Goal: Find specific page/section

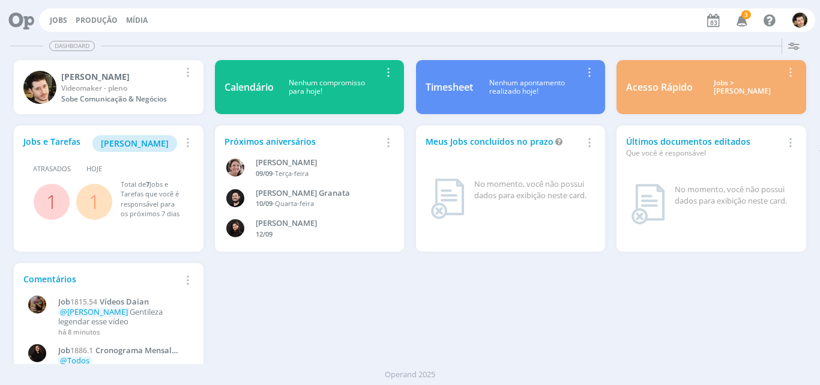
click at [742, 24] on icon "button" at bounding box center [742, 20] width 21 height 20
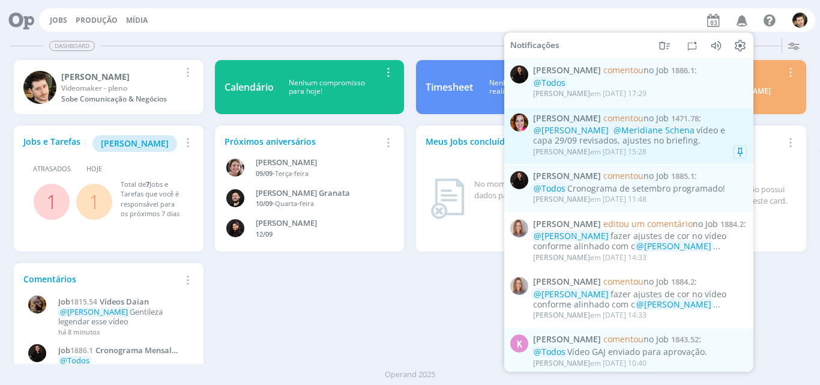
click at [698, 134] on div "@[PERSON_NAME] @Meridiane Schena vídeo e capa 29/09 revisados, ajustes no brief…" at bounding box center [640, 135] width 214 height 20
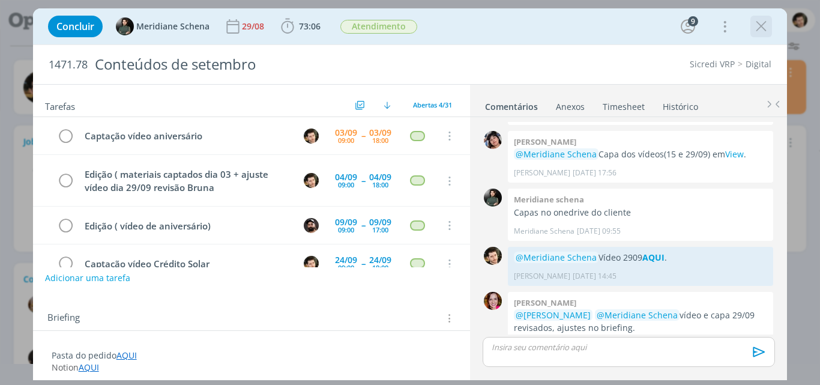
click at [762, 25] on icon "dialog" at bounding box center [761, 26] width 18 height 18
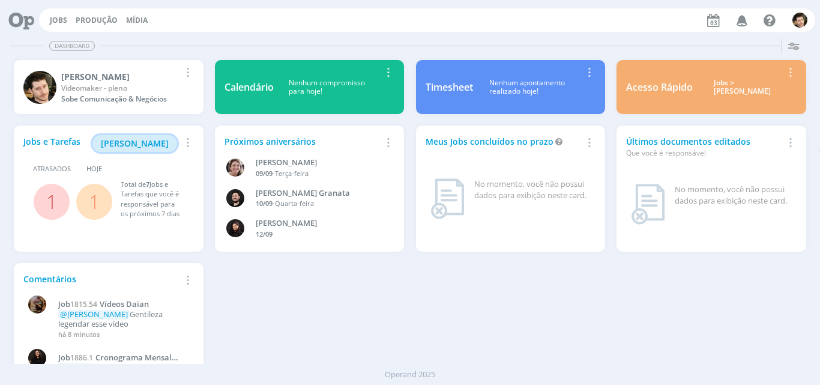
click at [142, 142] on span "[PERSON_NAME]" at bounding box center [135, 142] width 68 height 11
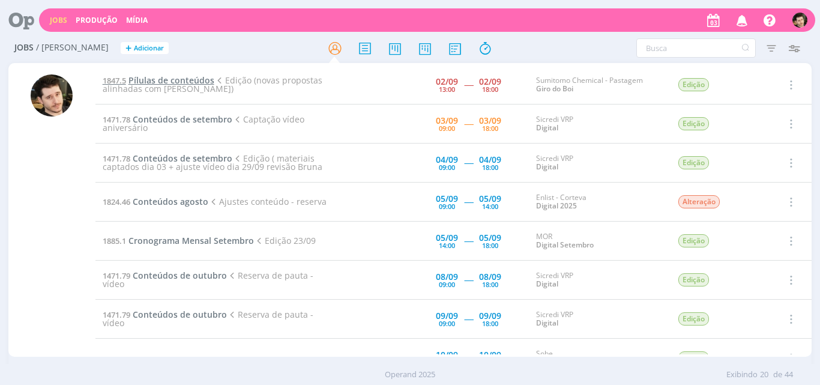
click at [186, 77] on span "Pílulas de conteúdos" at bounding box center [171, 79] width 86 height 11
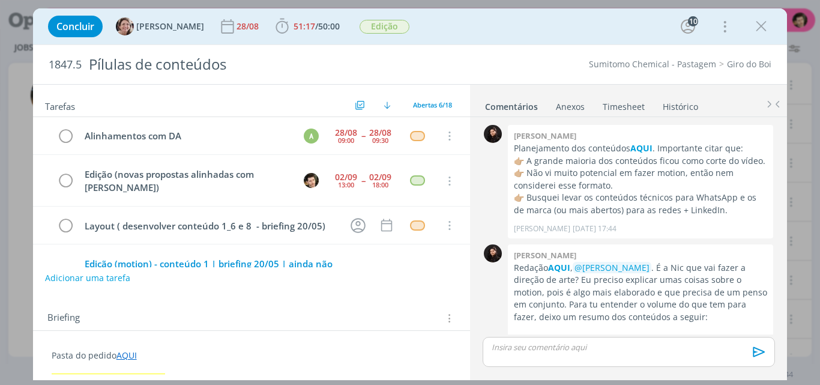
scroll to position [1942, 0]
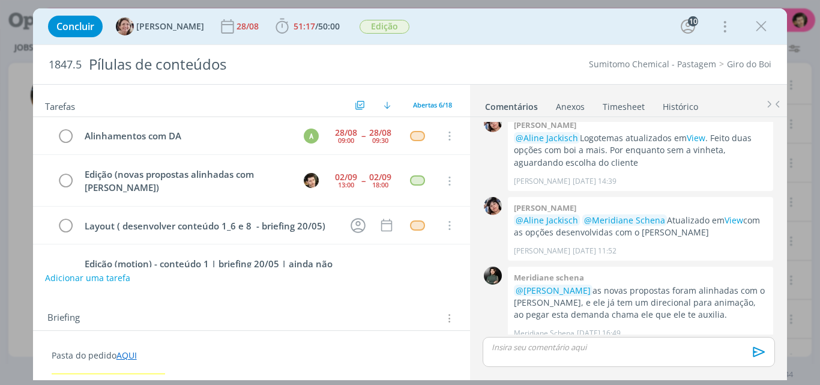
click at [124, 357] on link "AQUI" at bounding box center [126, 354] width 20 height 11
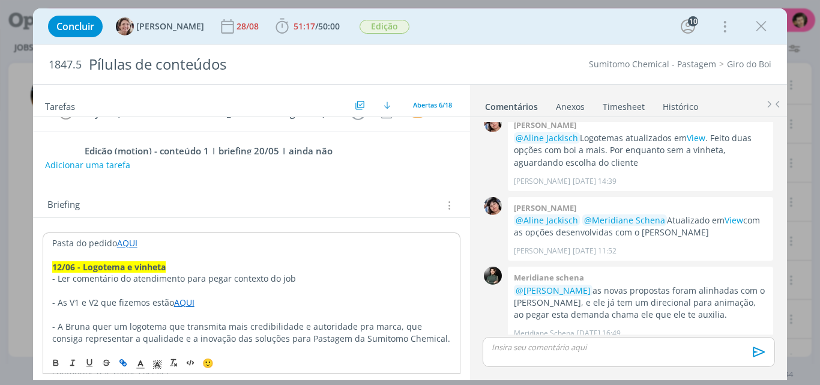
scroll to position [120, 0]
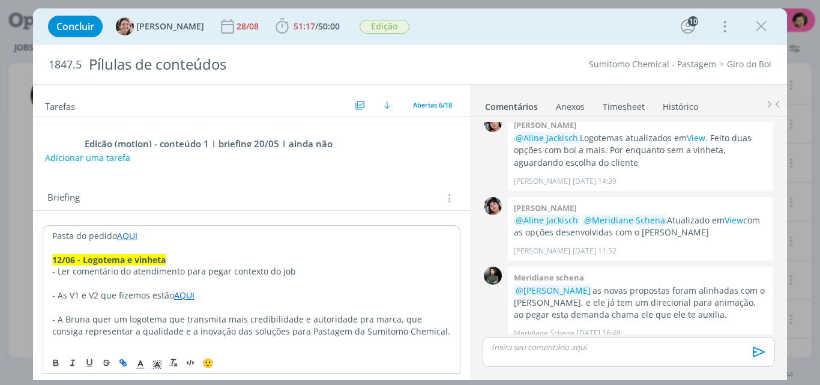
click at [129, 237] on link "AQUI" at bounding box center [127, 235] width 20 height 11
click at [139, 261] on link "[URL][DOMAIN_NAME]" at bounding box center [130, 259] width 91 height 16
